Goal: Task Accomplishment & Management: Manage account settings

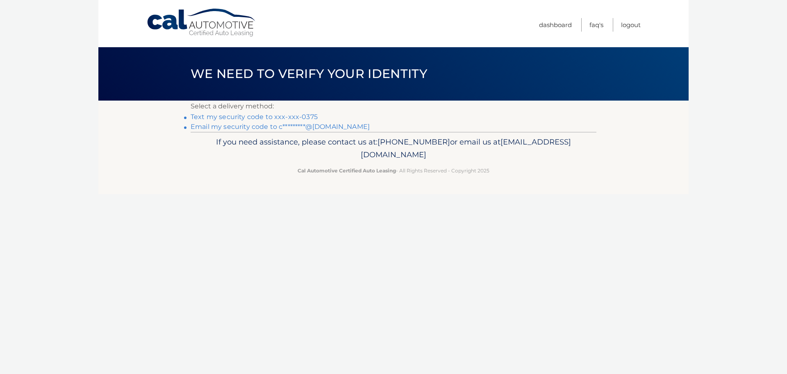
click at [279, 116] on link "Text my security code to xxx-xxx-0375" at bounding box center [254, 117] width 127 height 8
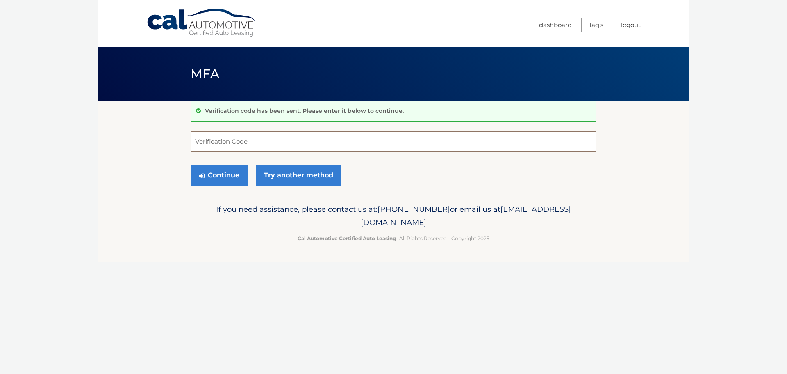
click at [251, 138] on input "Verification Code" at bounding box center [394, 141] width 406 height 21
type input "056374"
click at [216, 173] on button "Continue" at bounding box center [219, 175] width 57 height 21
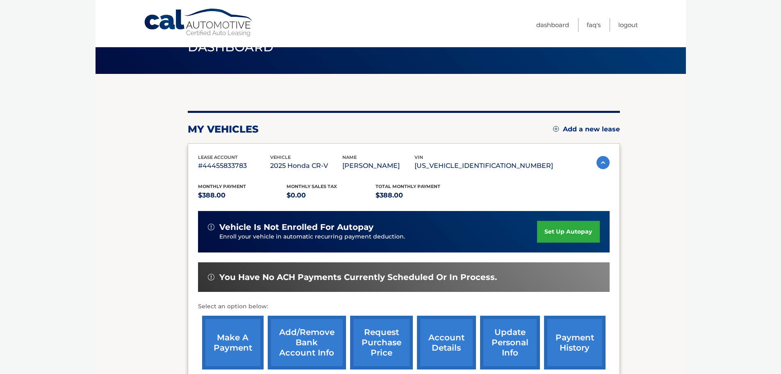
scroll to position [41, 0]
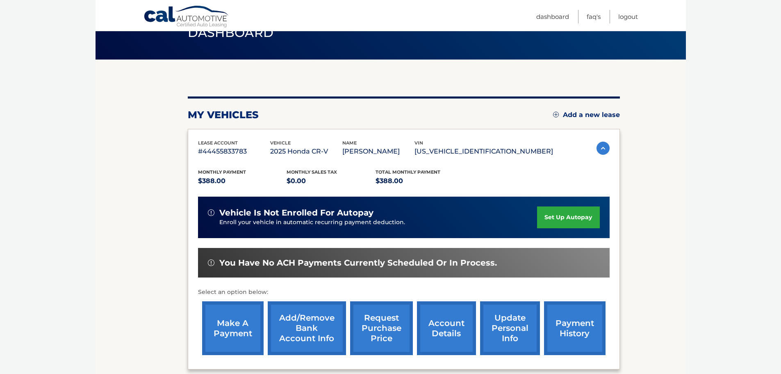
click at [228, 321] on link "make a payment" at bounding box center [233, 328] width 62 height 54
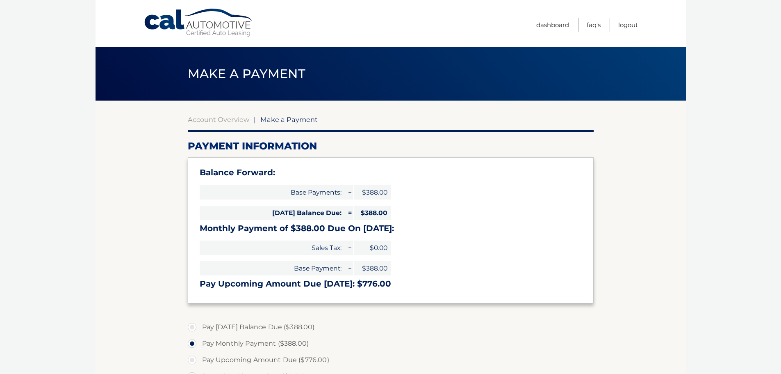
select select "NDE1MDBjYmItOWUyNy00OTllLTkxNzUtMDU5MTliYTk3YmYz"
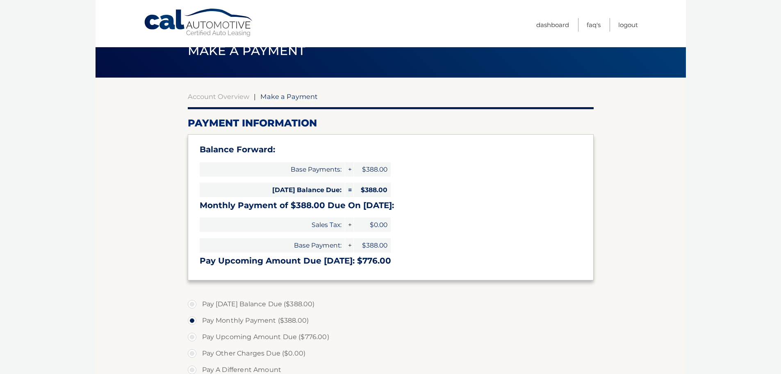
scroll to position [41, 0]
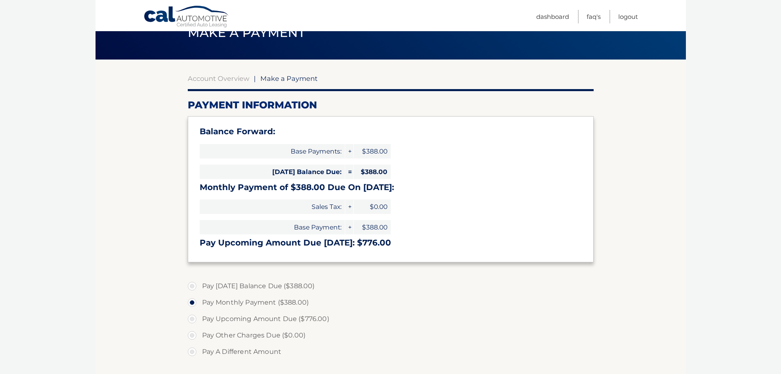
click at [193, 287] on label "Pay Today's Balance Due ($388.00)" at bounding box center [391, 286] width 406 height 16
click at [193, 287] on input "Pay Today's Balance Due ($388.00)" at bounding box center [195, 284] width 8 height 13
radio input "true"
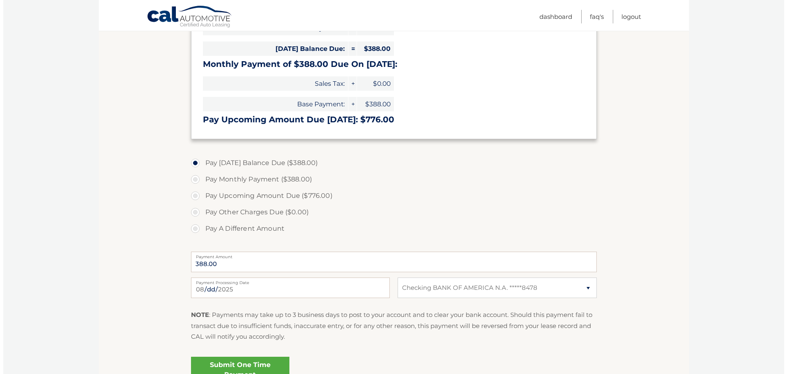
scroll to position [205, 0]
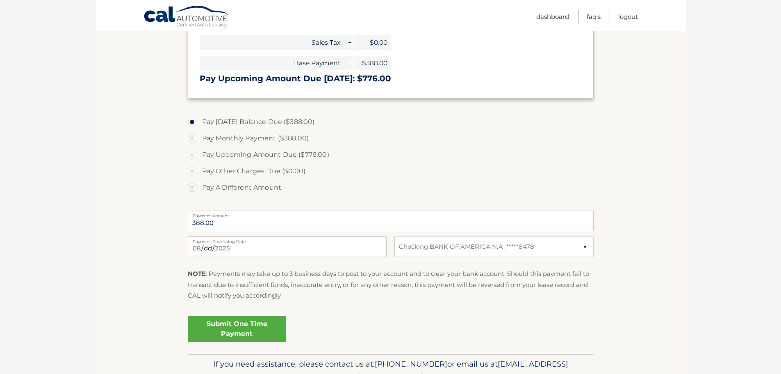
click at [253, 324] on link "Submit One Time Payment" at bounding box center [237, 328] width 98 height 26
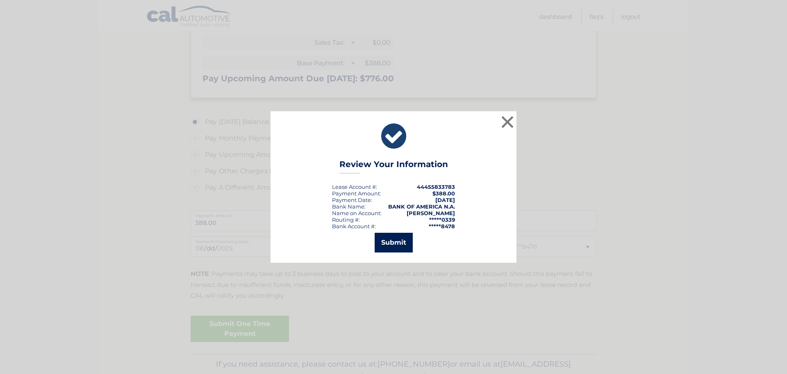
click at [390, 243] on button "Submit" at bounding box center [394, 242] width 38 height 20
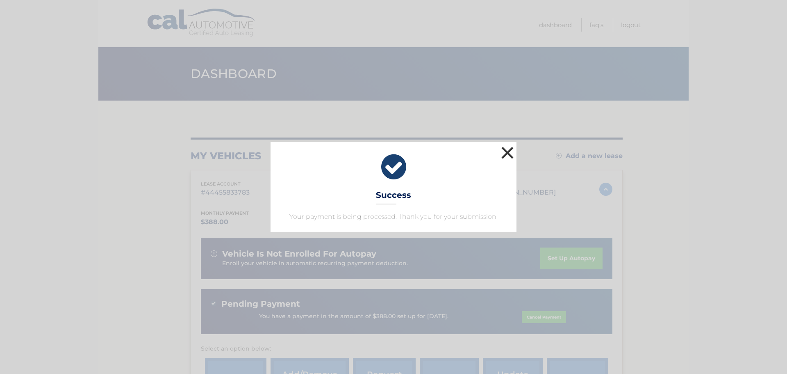
click at [510, 154] on button "×" at bounding box center [507, 152] width 16 height 16
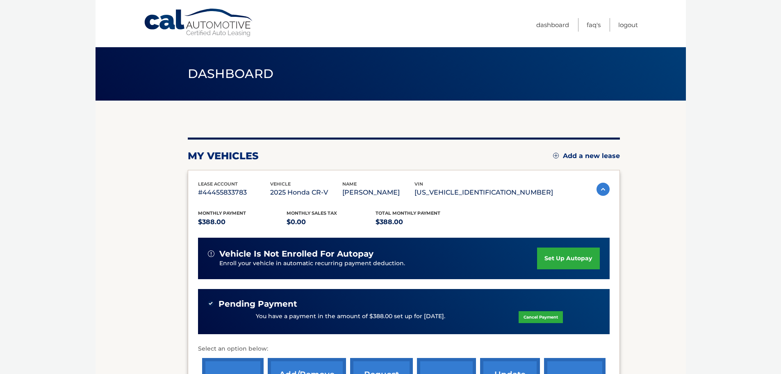
click at [578, 257] on link "set up autopay" at bounding box center [568, 258] width 62 height 22
drag, startPoint x: 578, startPoint y: 257, endPoint x: 626, endPoint y: 25, distance: 237.3
click at [626, 25] on link "Logout" at bounding box center [628, 25] width 20 height 14
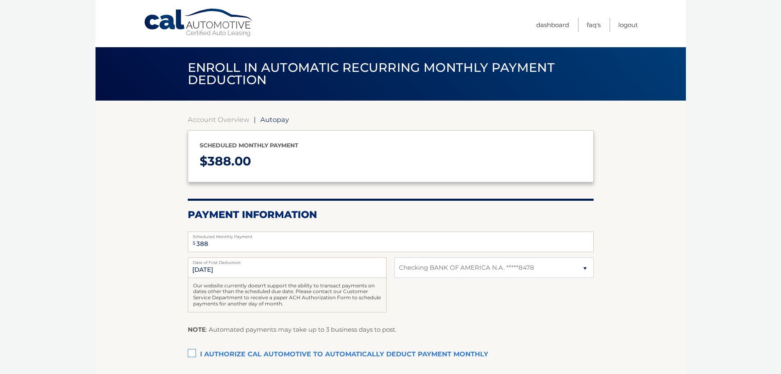
select select "NDE1MDBjYmItOWUyNy00OTllLTkxNzUtMDU5MTliYTk3YmYz"
click at [203, 269] on input "[DATE]" at bounding box center [287, 267] width 199 height 21
click at [202, 271] on input "[DATE]" at bounding box center [287, 267] width 199 height 21
click at [201, 270] on input "[DATE]" at bounding box center [287, 267] width 199 height 21
click at [197, 270] on input "[DATE]" at bounding box center [287, 267] width 199 height 21
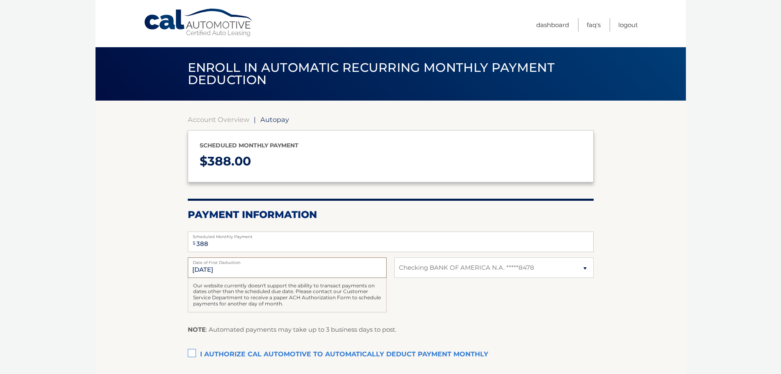
click at [194, 269] on input "[DATE]" at bounding box center [287, 267] width 199 height 21
click at [202, 269] on input "[DATE]" at bounding box center [287, 267] width 199 height 21
click at [201, 271] on input "[DATE]" at bounding box center [287, 267] width 199 height 21
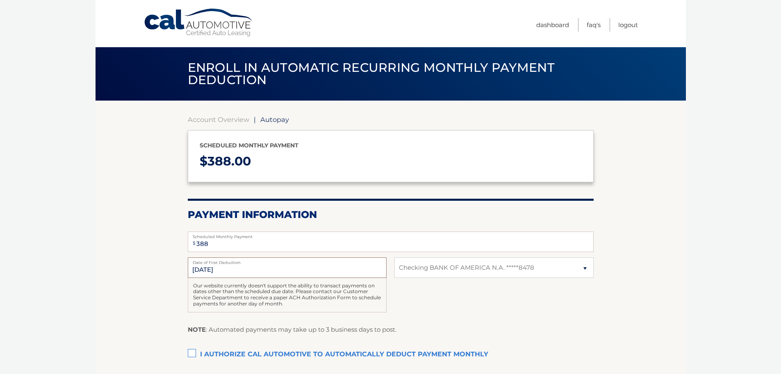
drag, startPoint x: 223, startPoint y: 268, endPoint x: 191, endPoint y: 269, distance: 31.2
click at [191, 269] on input "[DATE]" at bounding box center [287, 267] width 199 height 21
click at [307, 268] on input "[DATE]" at bounding box center [287, 267] width 199 height 21
